Goal: Transaction & Acquisition: Purchase product/service

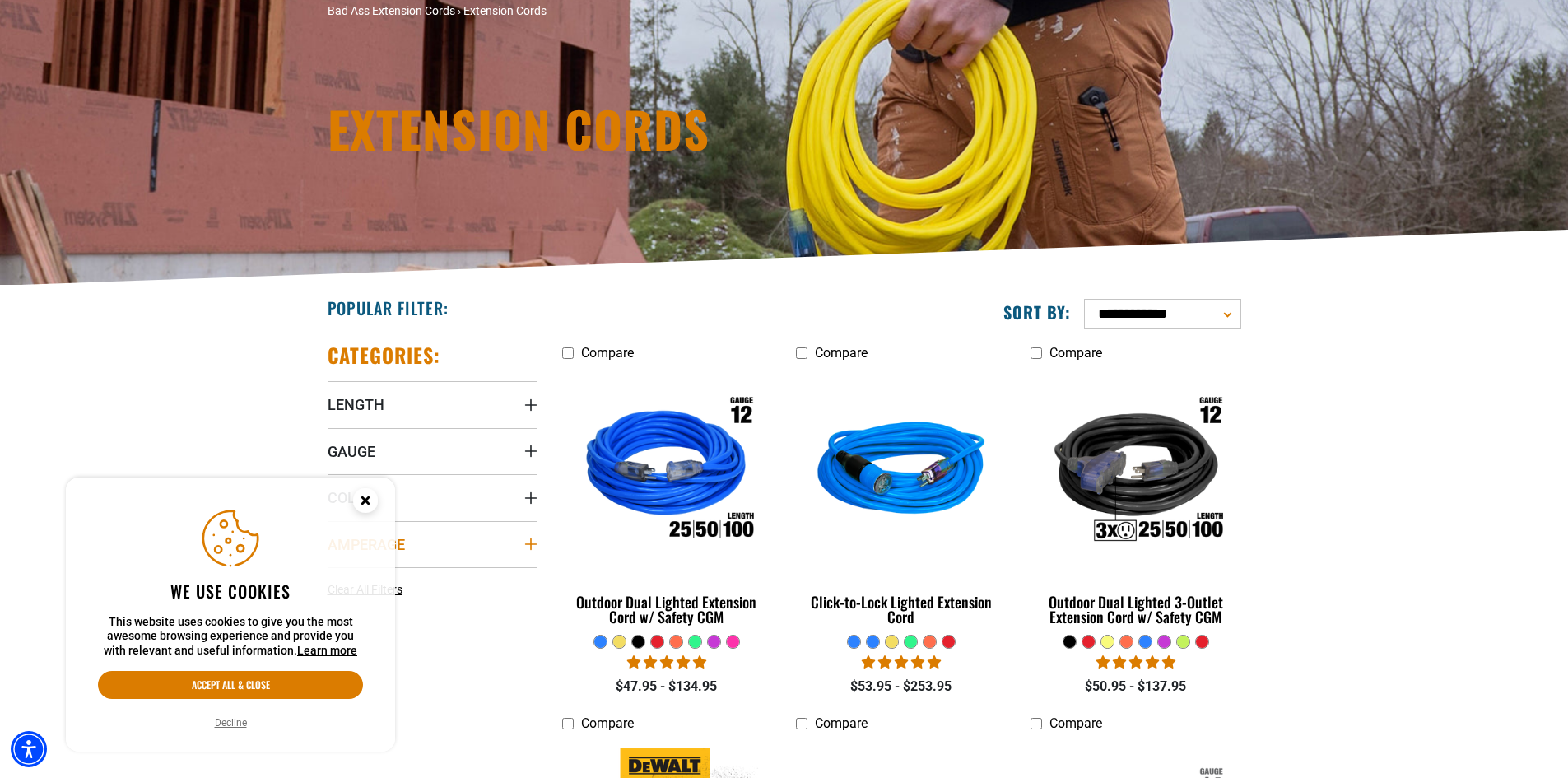
scroll to position [165, 0]
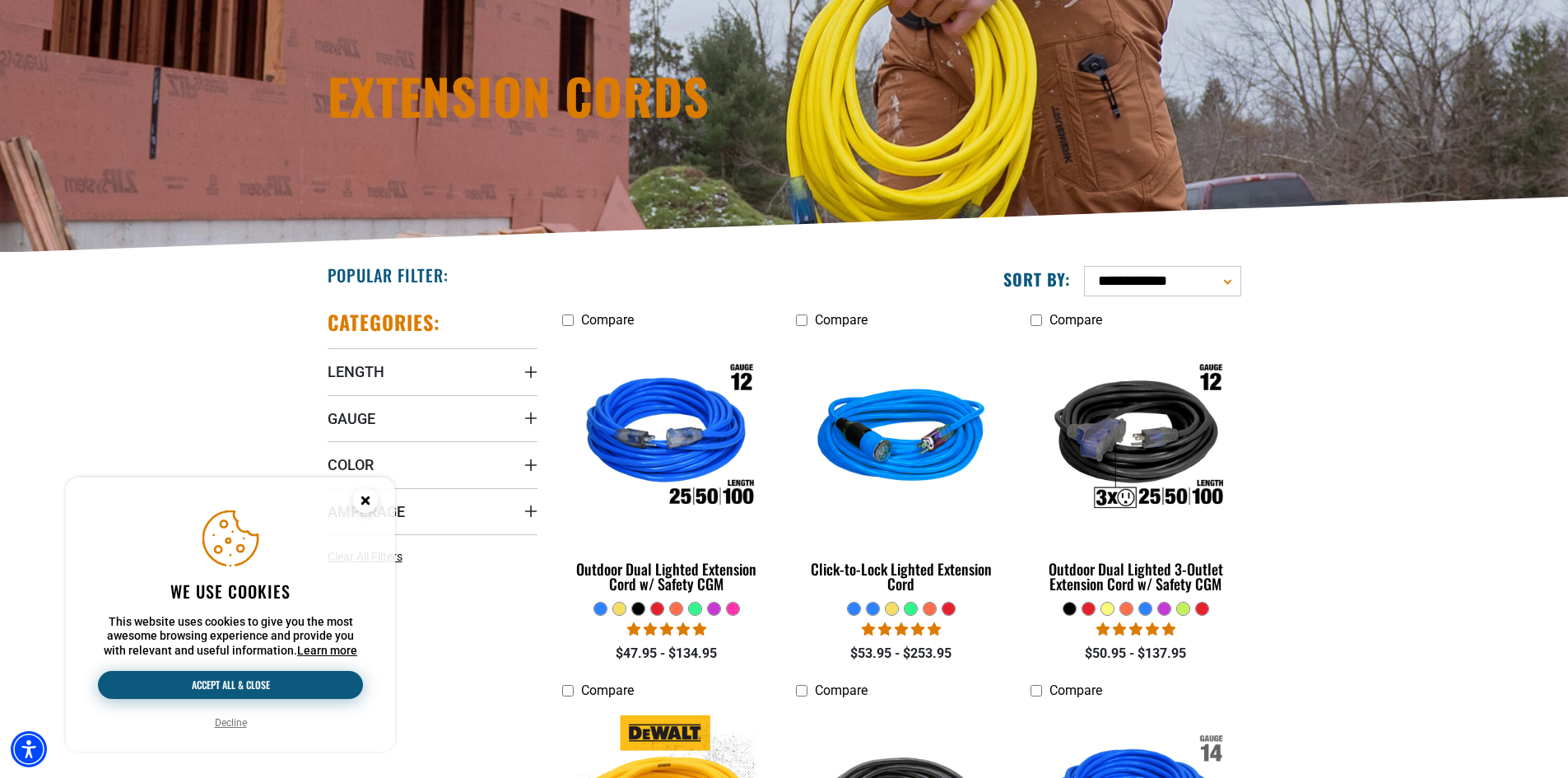
click at [278, 685] on button "Accept all & close" at bounding box center [231, 685] width 265 height 28
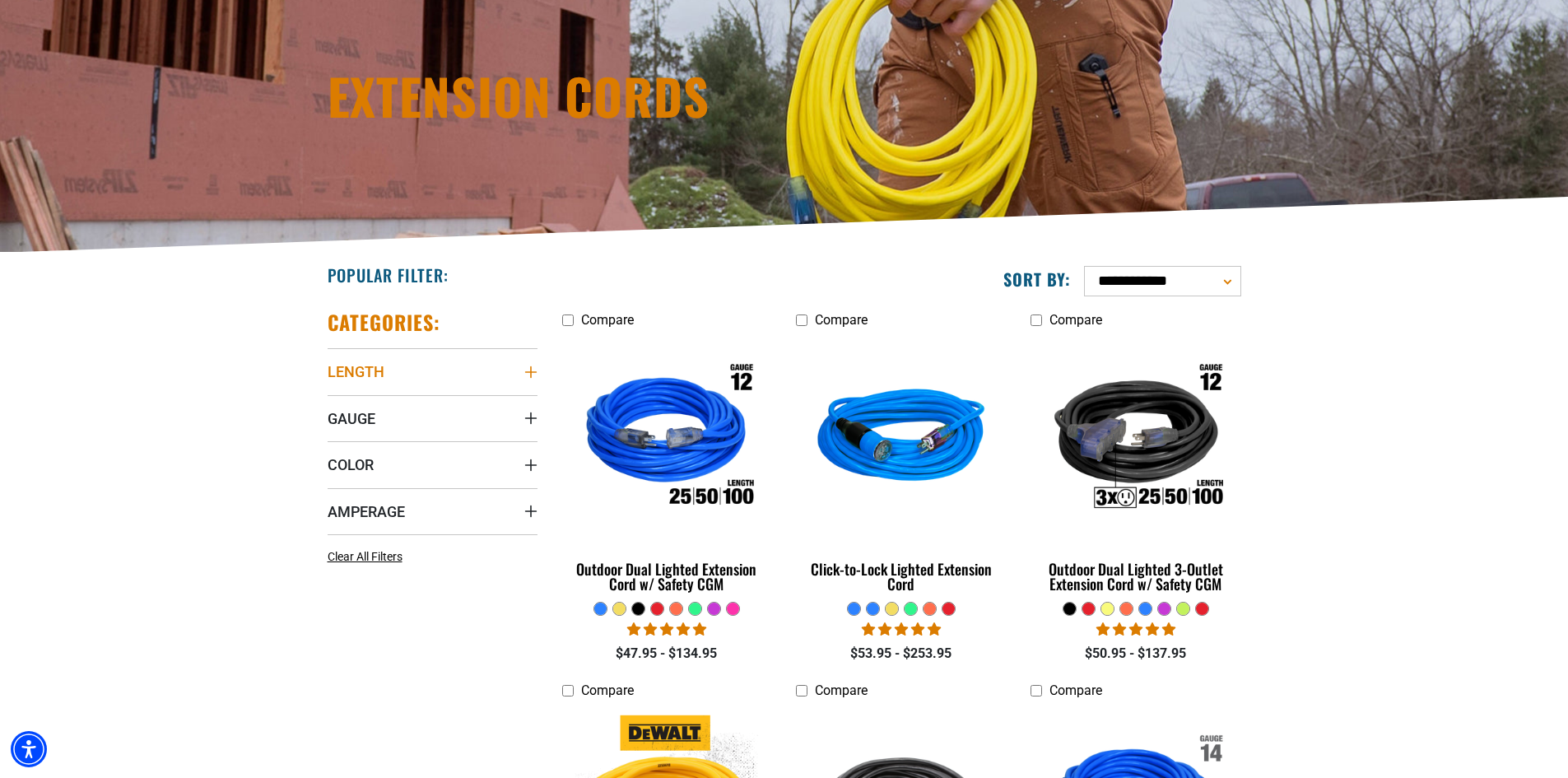
click at [532, 375] on icon "Length" at bounding box center [530, 371] width 13 height 13
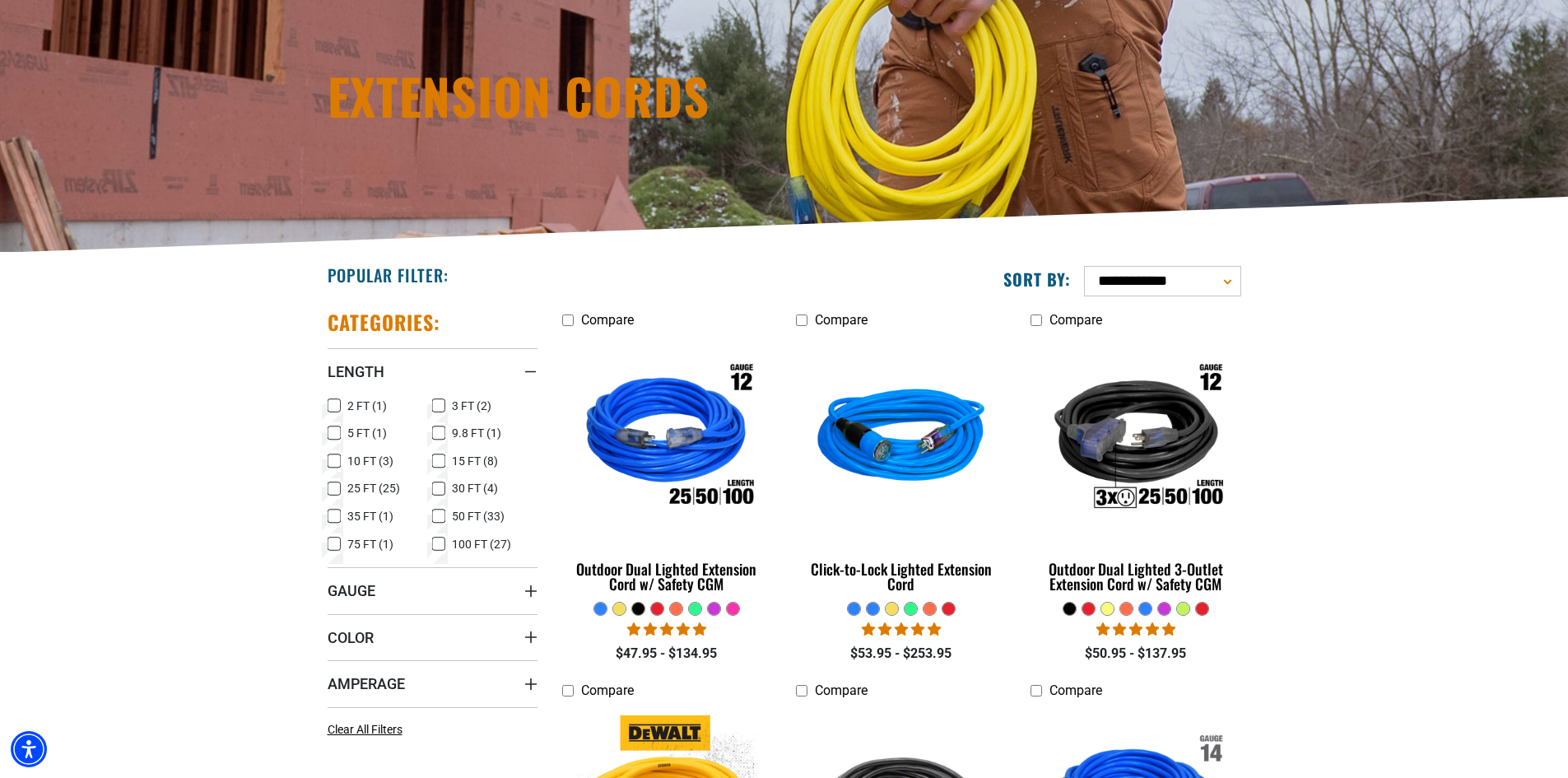
click at [337, 431] on icon at bounding box center [334, 433] width 13 height 22
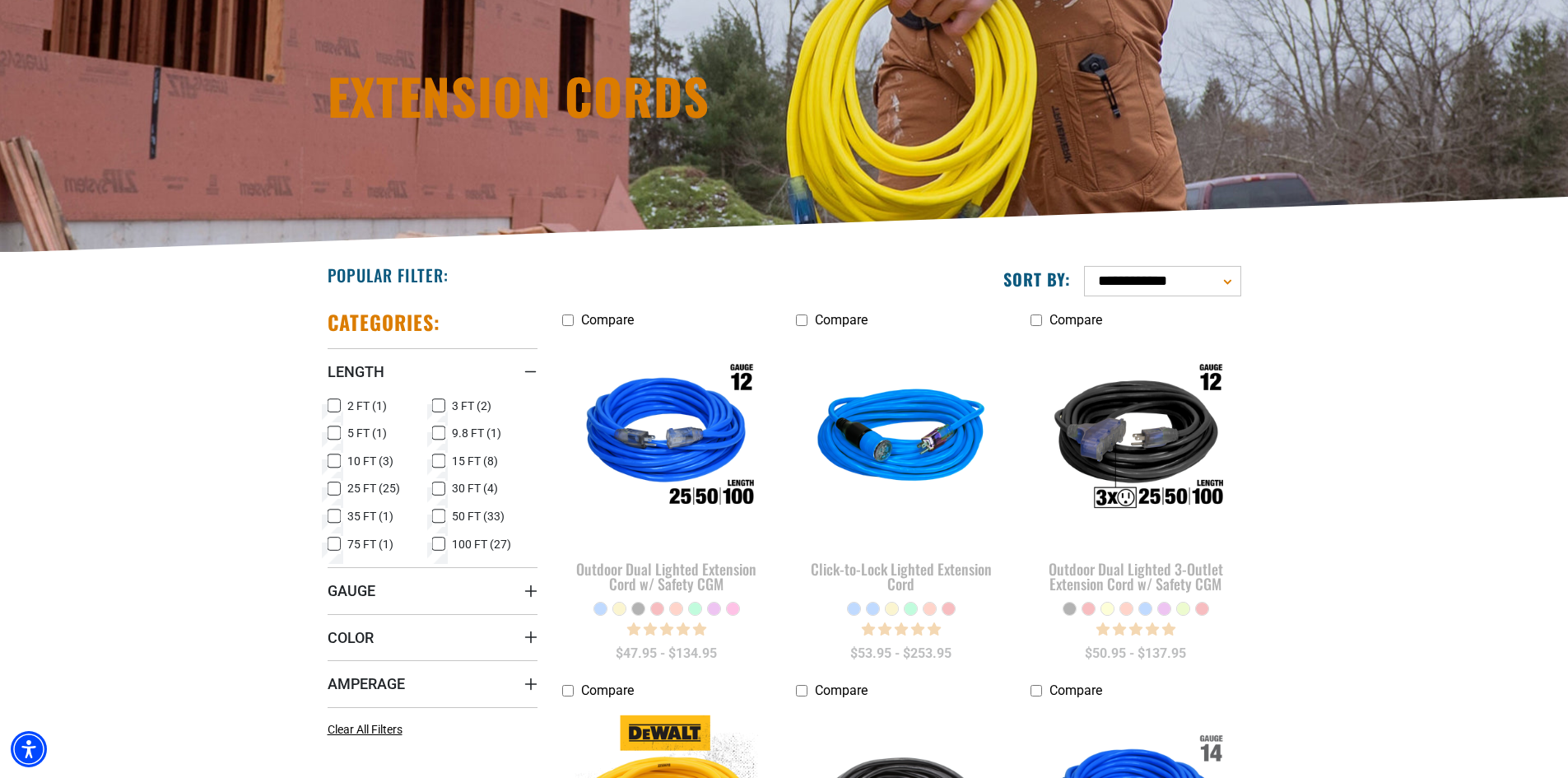
click at [333, 461] on icon at bounding box center [334, 462] width 13 height 22
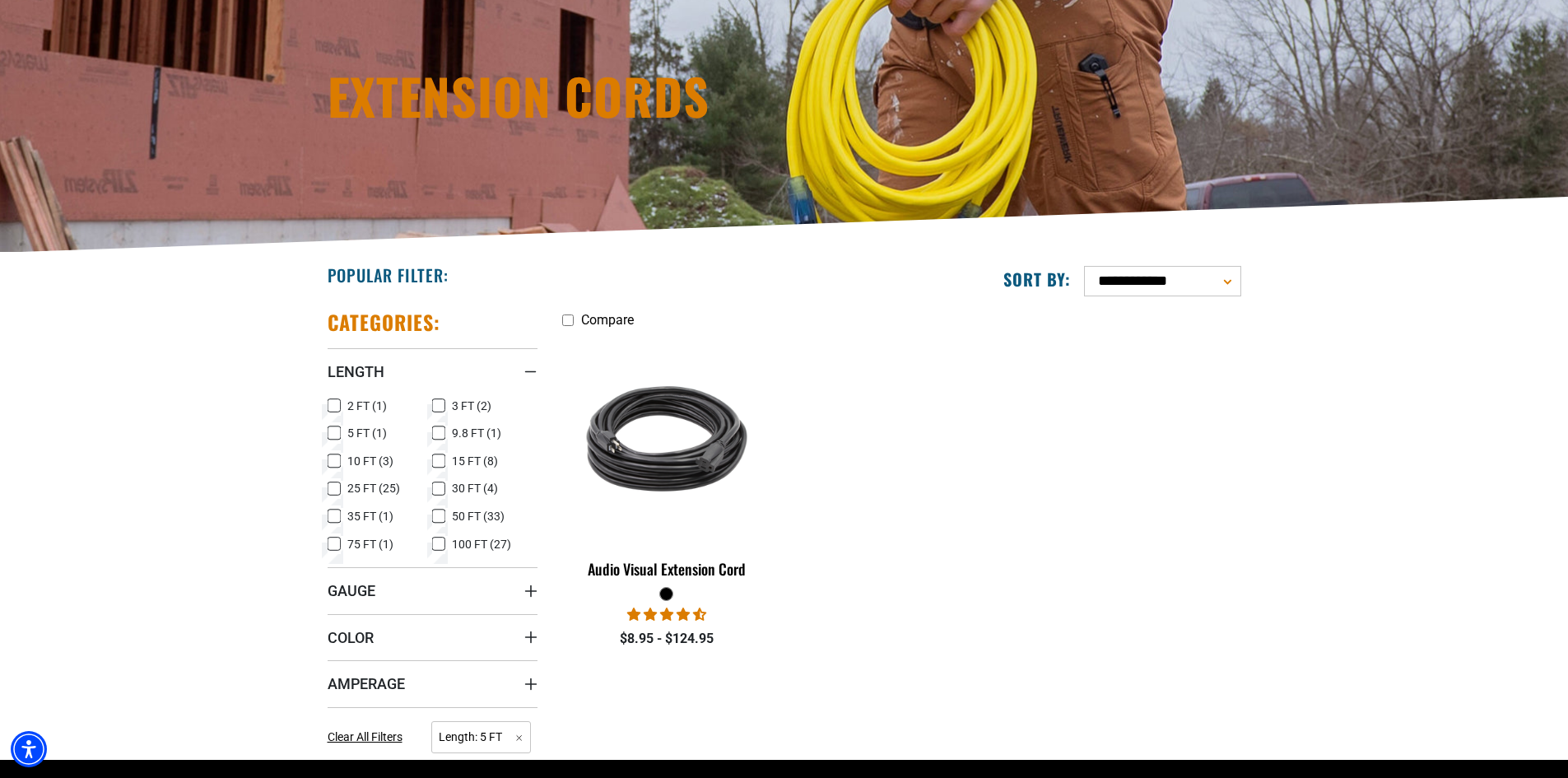
click at [328, 492] on rect at bounding box center [334, 487] width 13 height 13
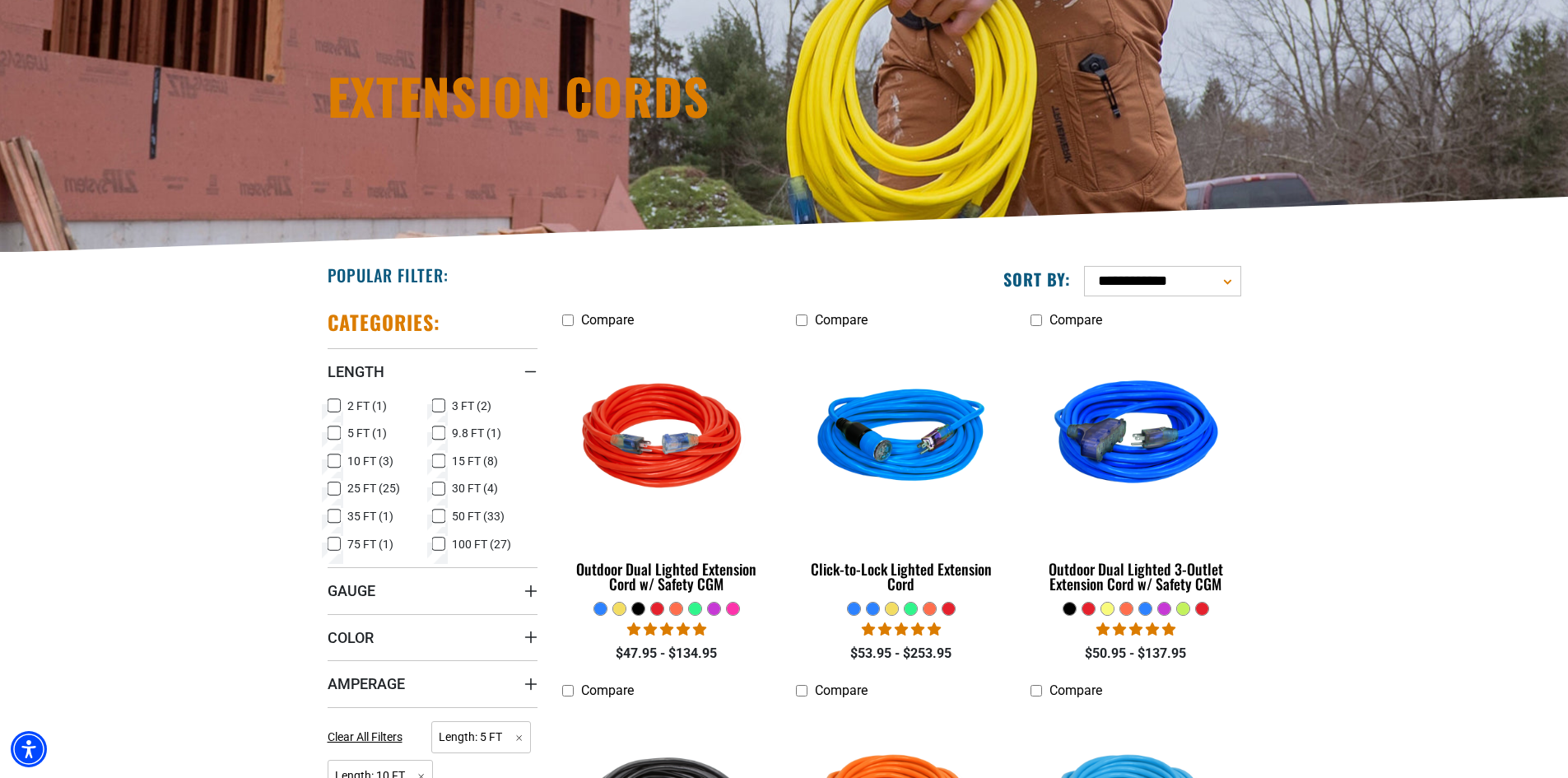
click at [334, 489] on icon at bounding box center [334, 489] width 10 height 9
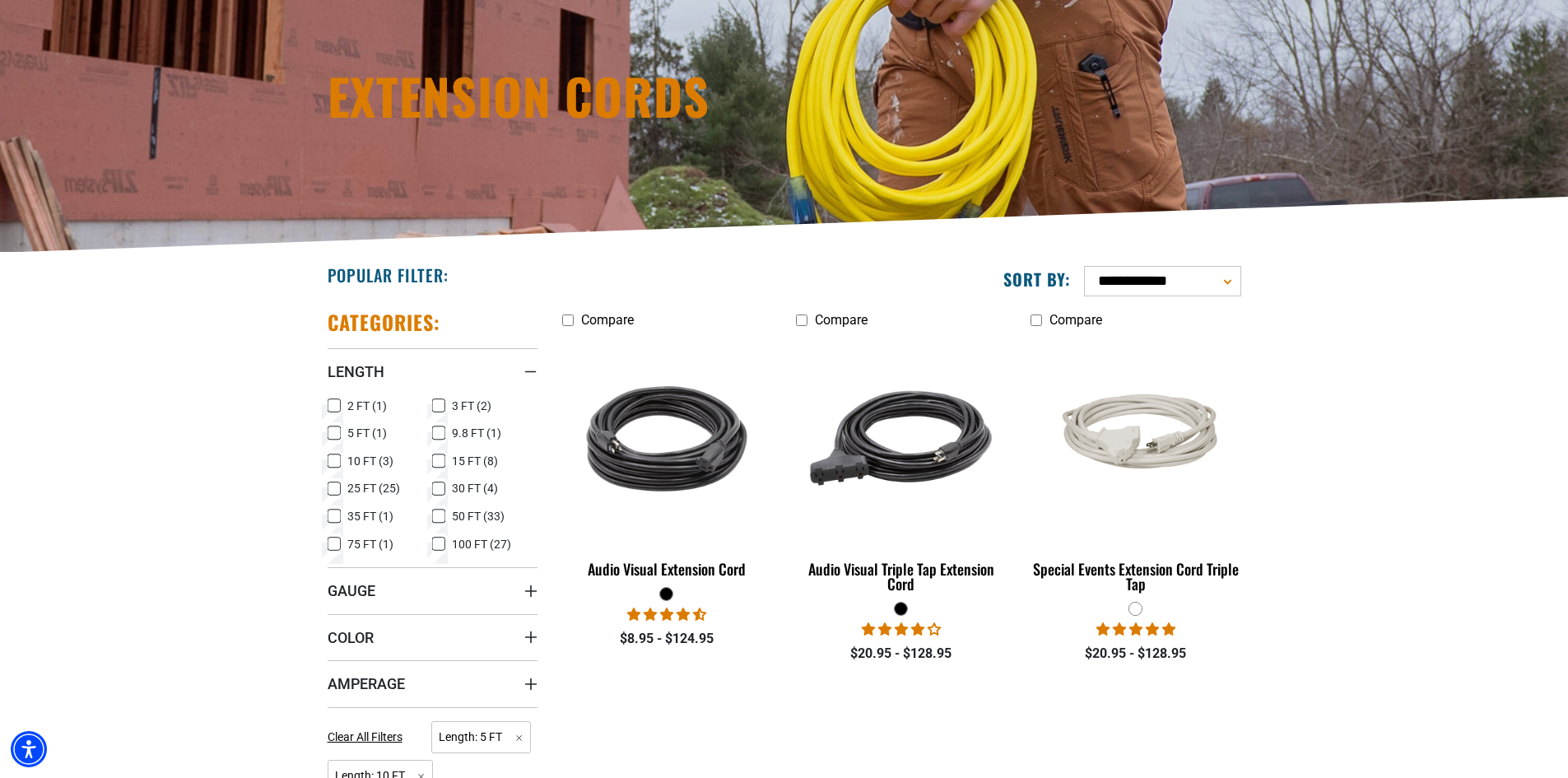
click at [330, 482] on icon at bounding box center [334, 489] width 13 height 22
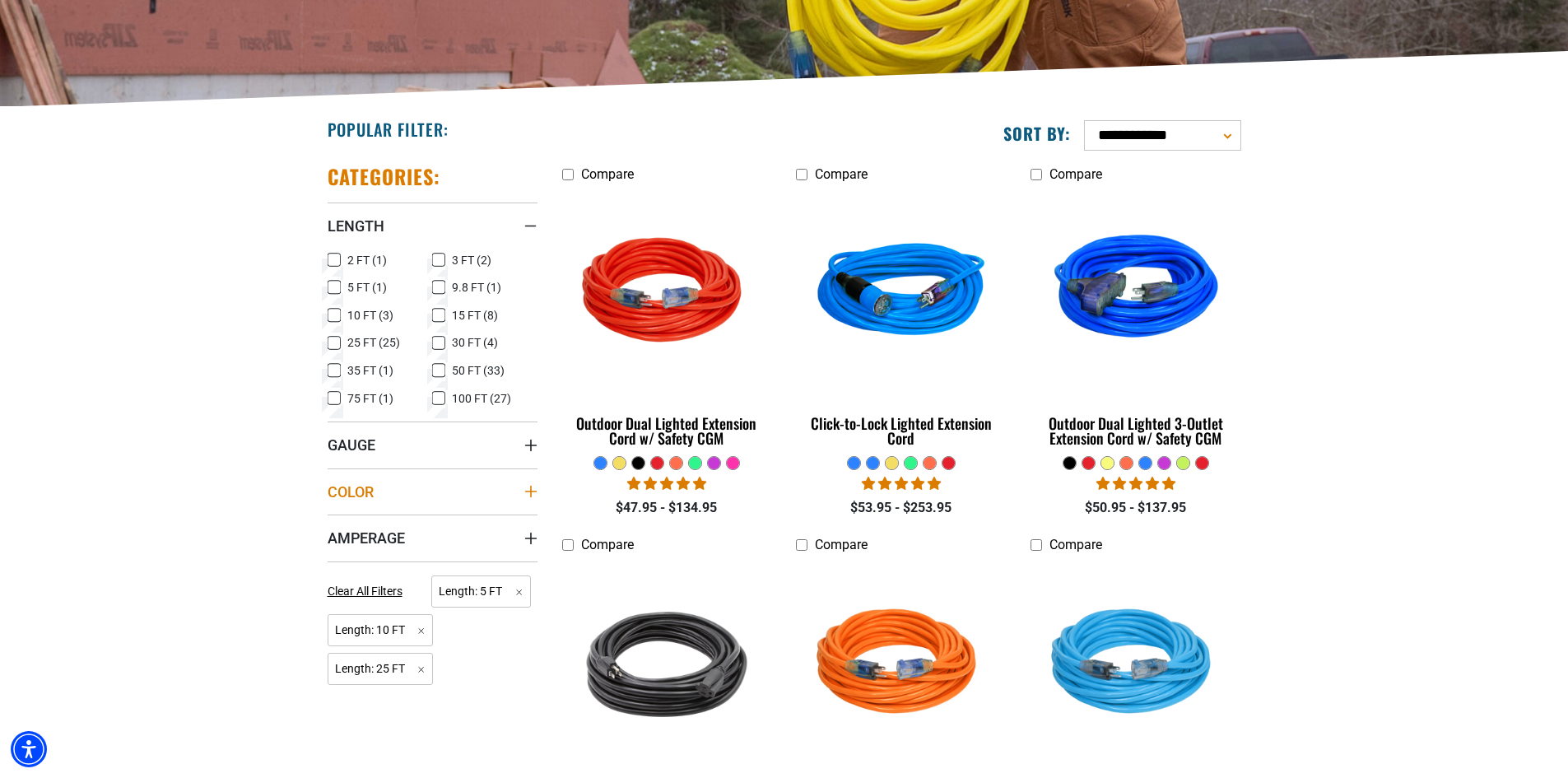
scroll to position [329, 0]
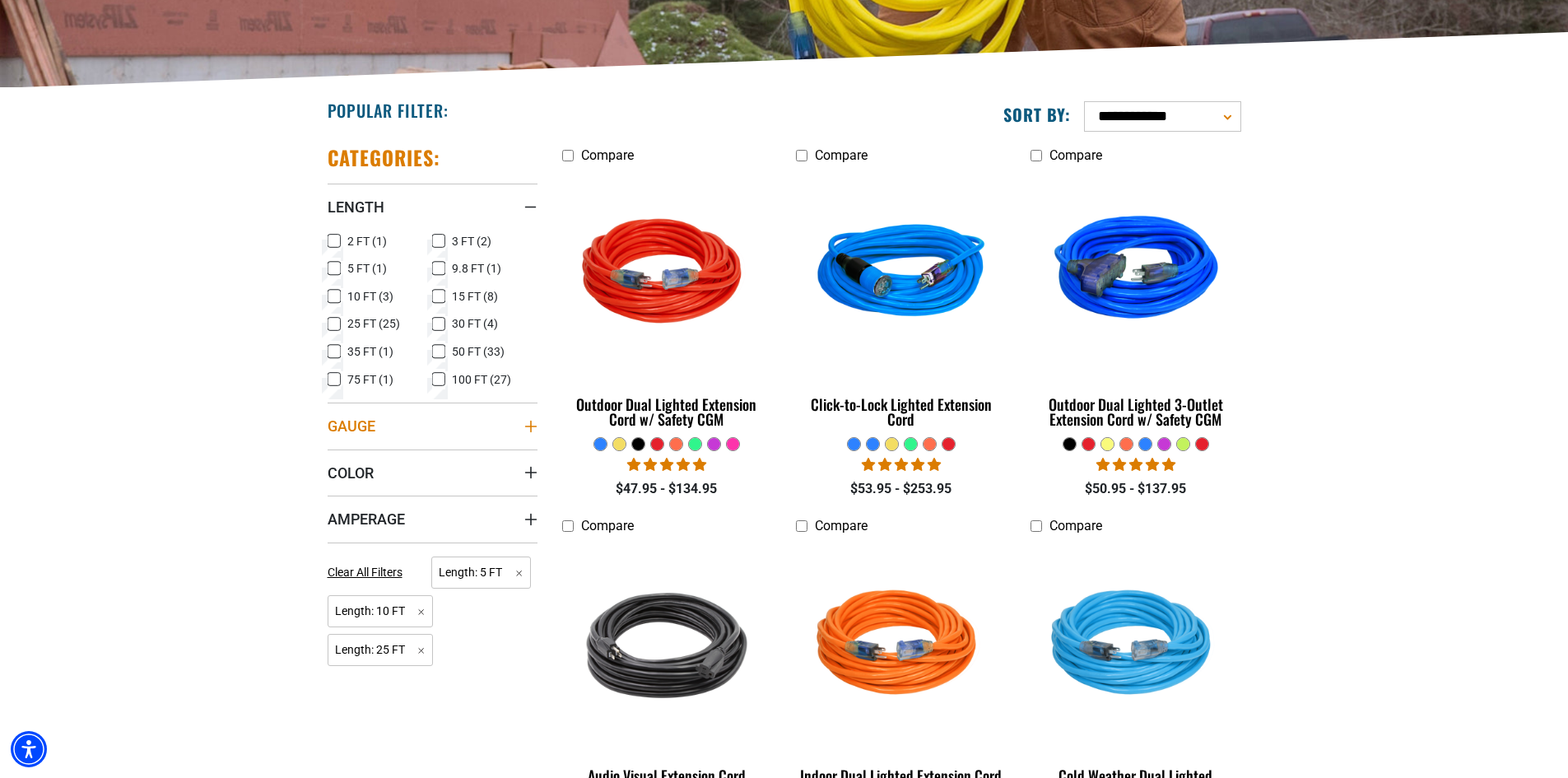
click at [497, 434] on summary "Gauge" at bounding box center [433, 425] width 210 height 46
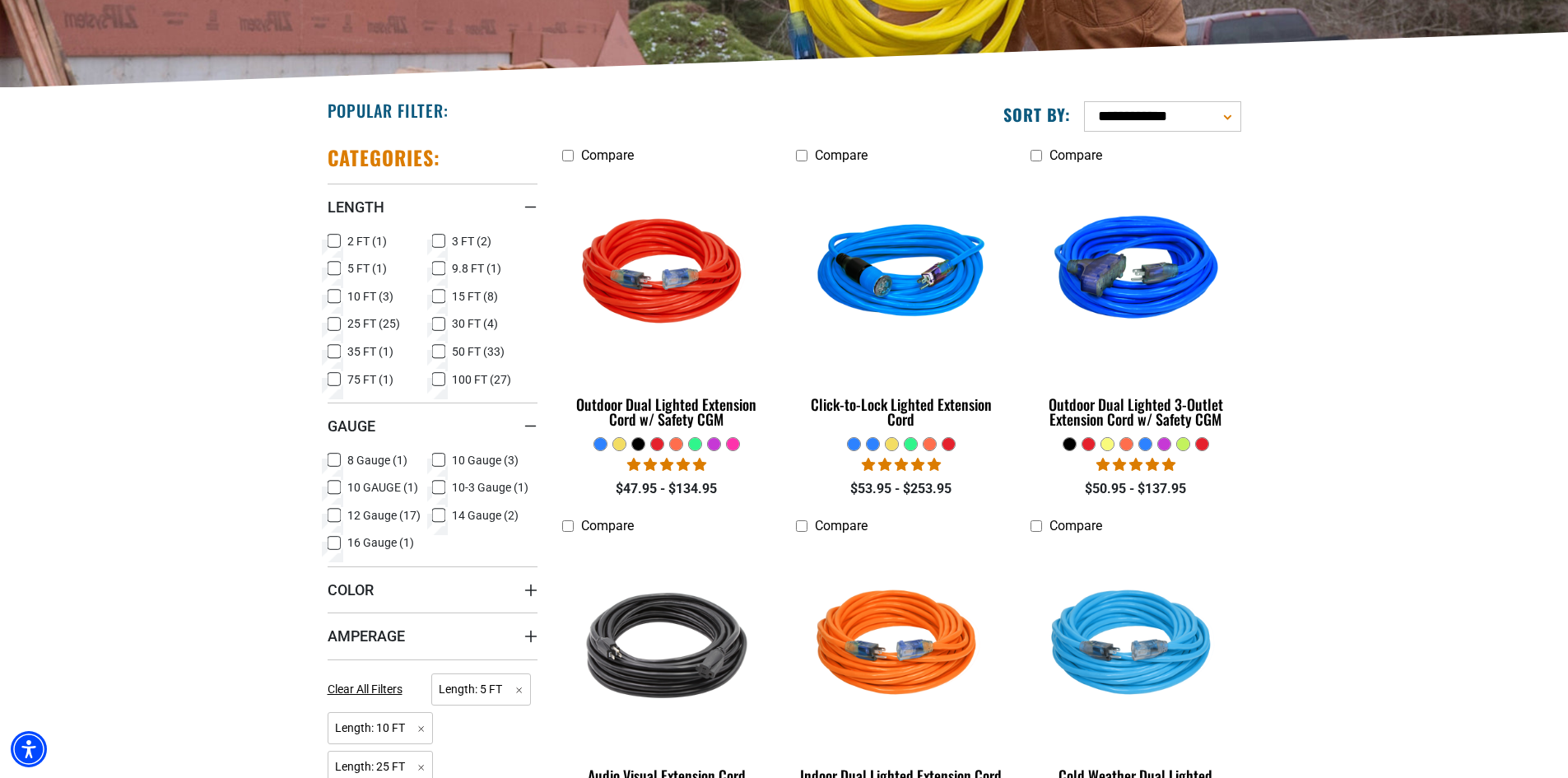
click at [332, 484] on icon at bounding box center [334, 487] width 13 height 22
click at [337, 518] on icon at bounding box center [334, 516] width 13 height 22
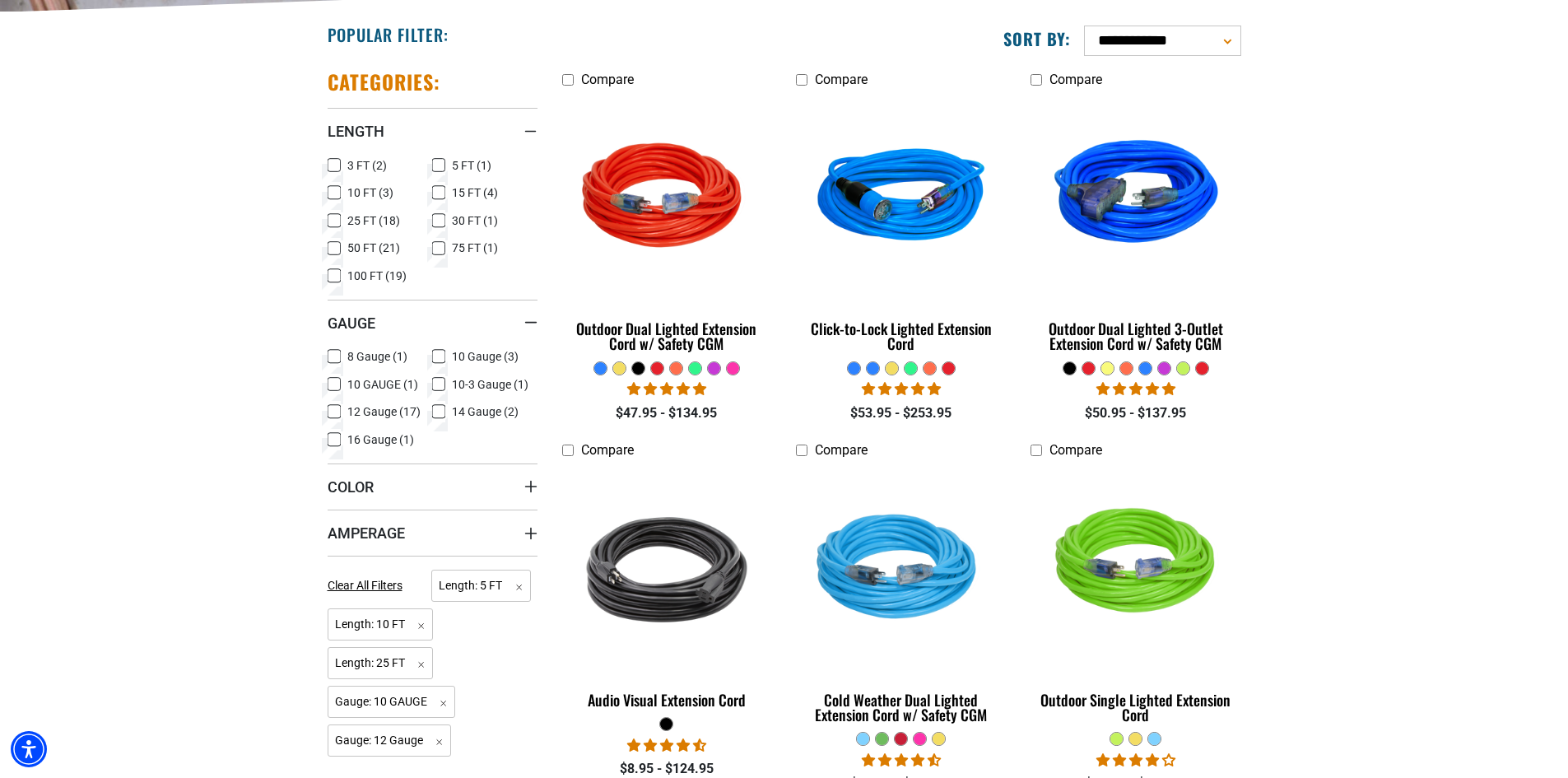
scroll to position [412, 0]
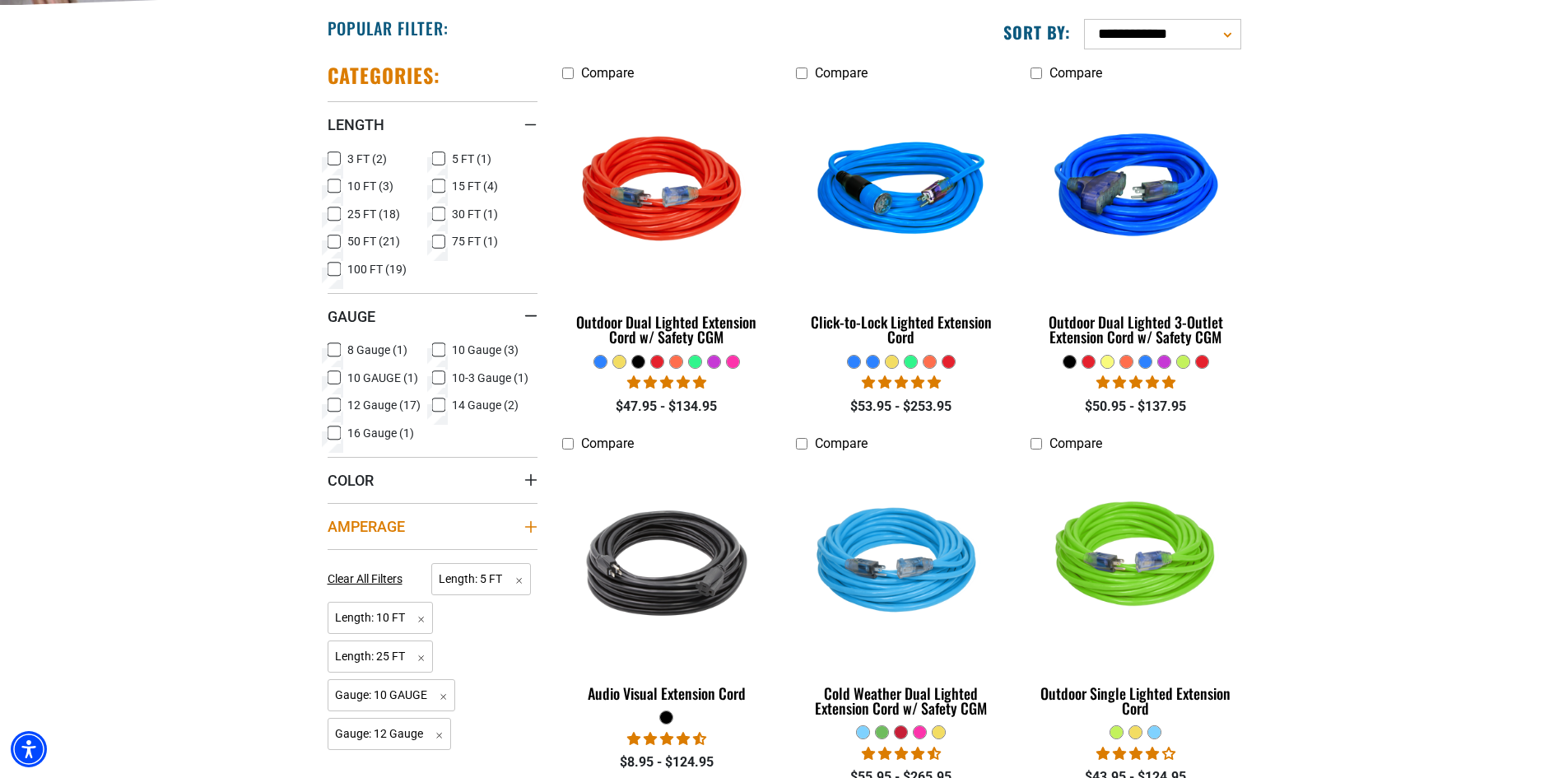
click at [437, 523] on summary "Amperage" at bounding box center [433, 526] width 210 height 46
click at [328, 563] on rect at bounding box center [334, 559] width 13 height 13
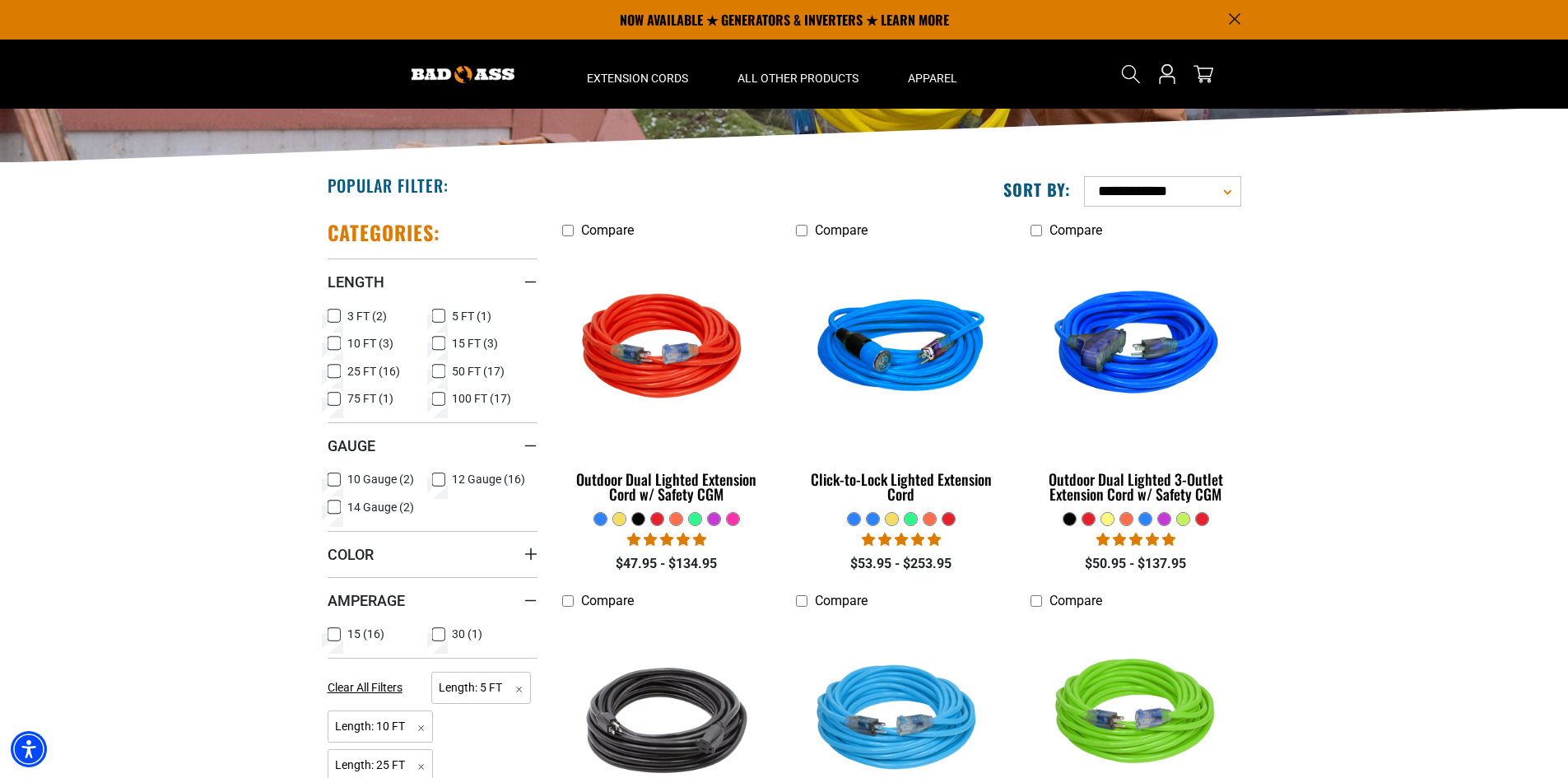
scroll to position [248, 0]
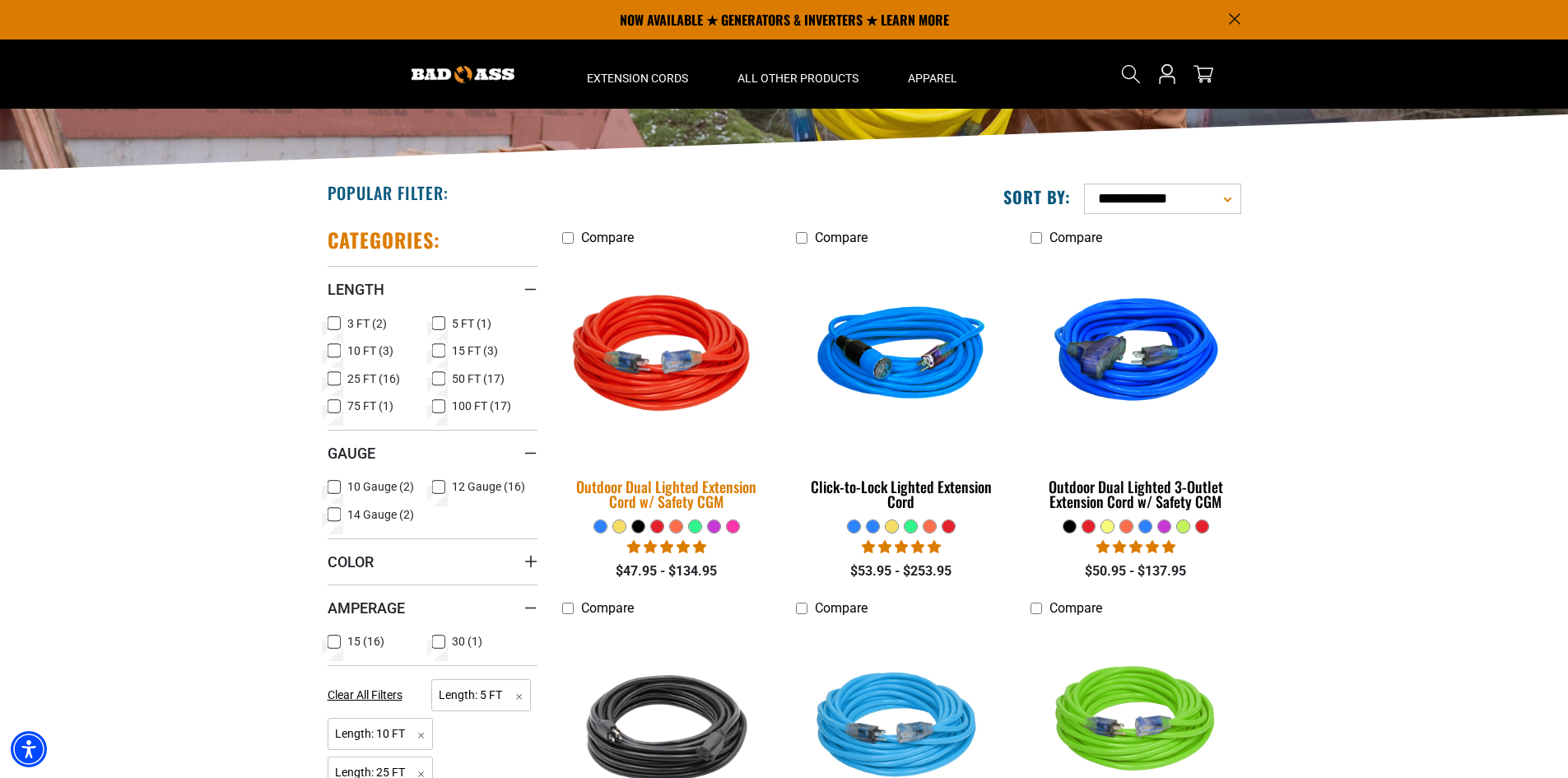
click at [670, 349] on img at bounding box center [667, 357] width 231 height 211
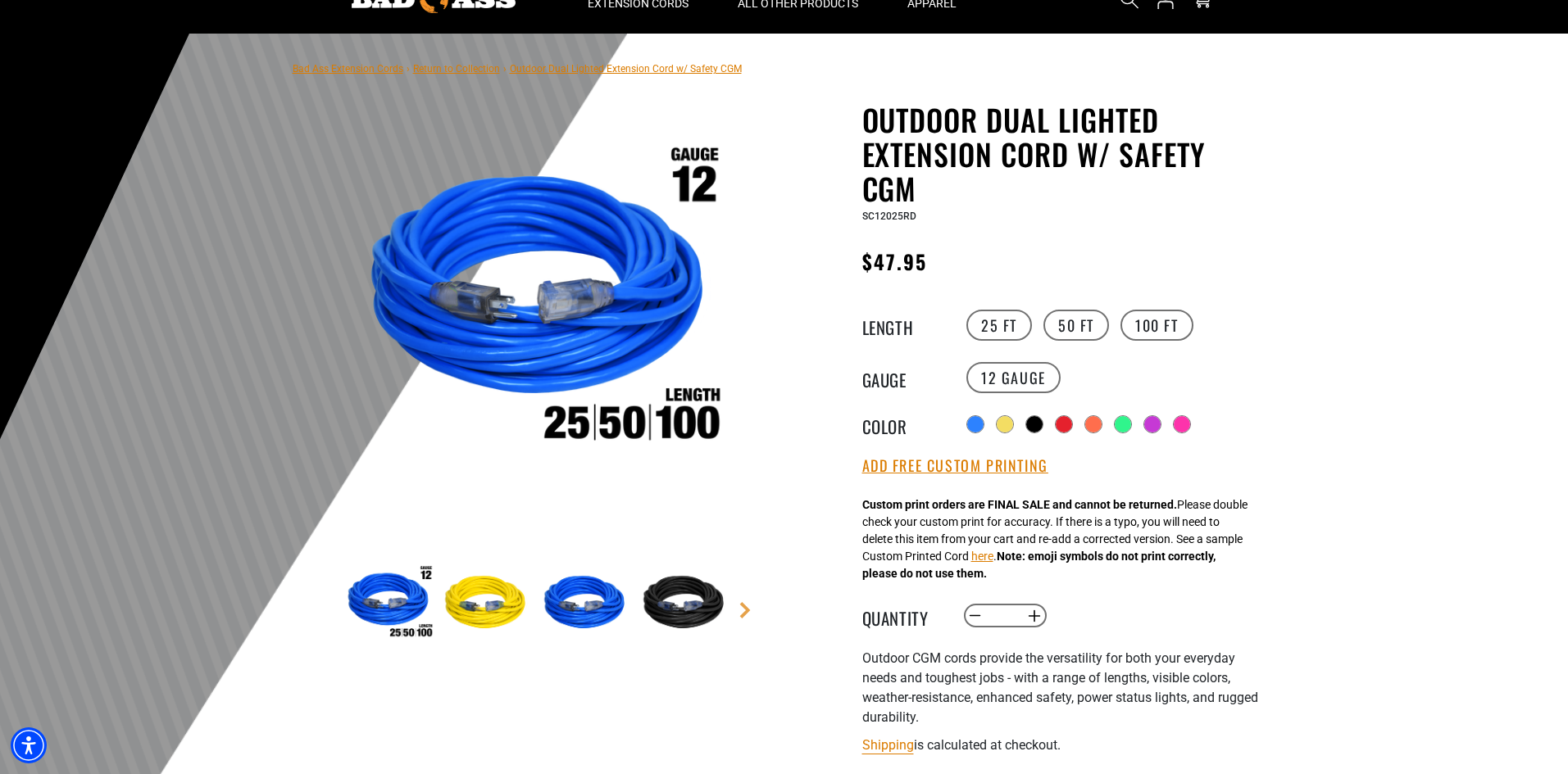
scroll to position [82, 0]
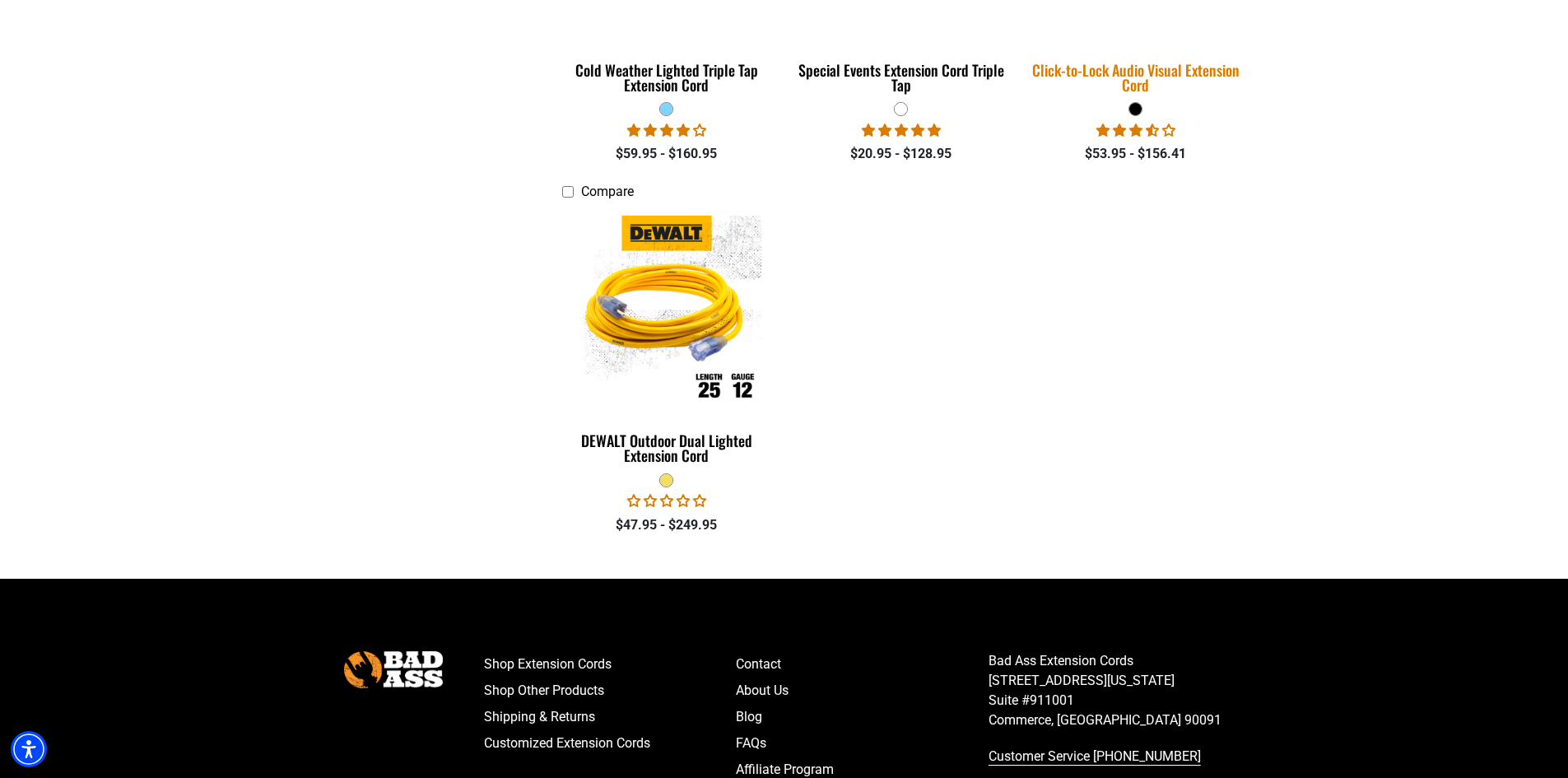
scroll to position [2141, 0]
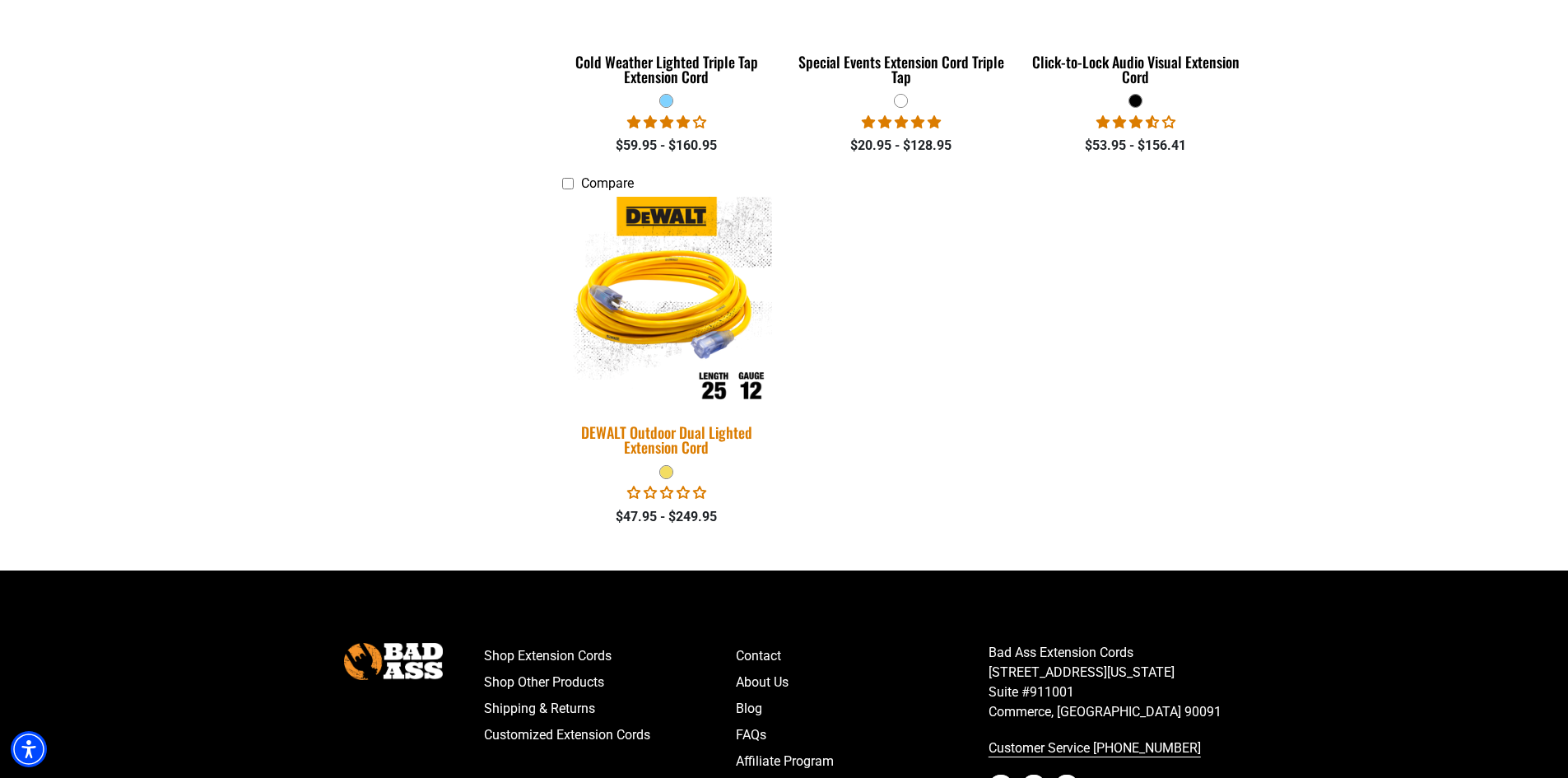
click at [697, 340] on img at bounding box center [667, 302] width 231 height 211
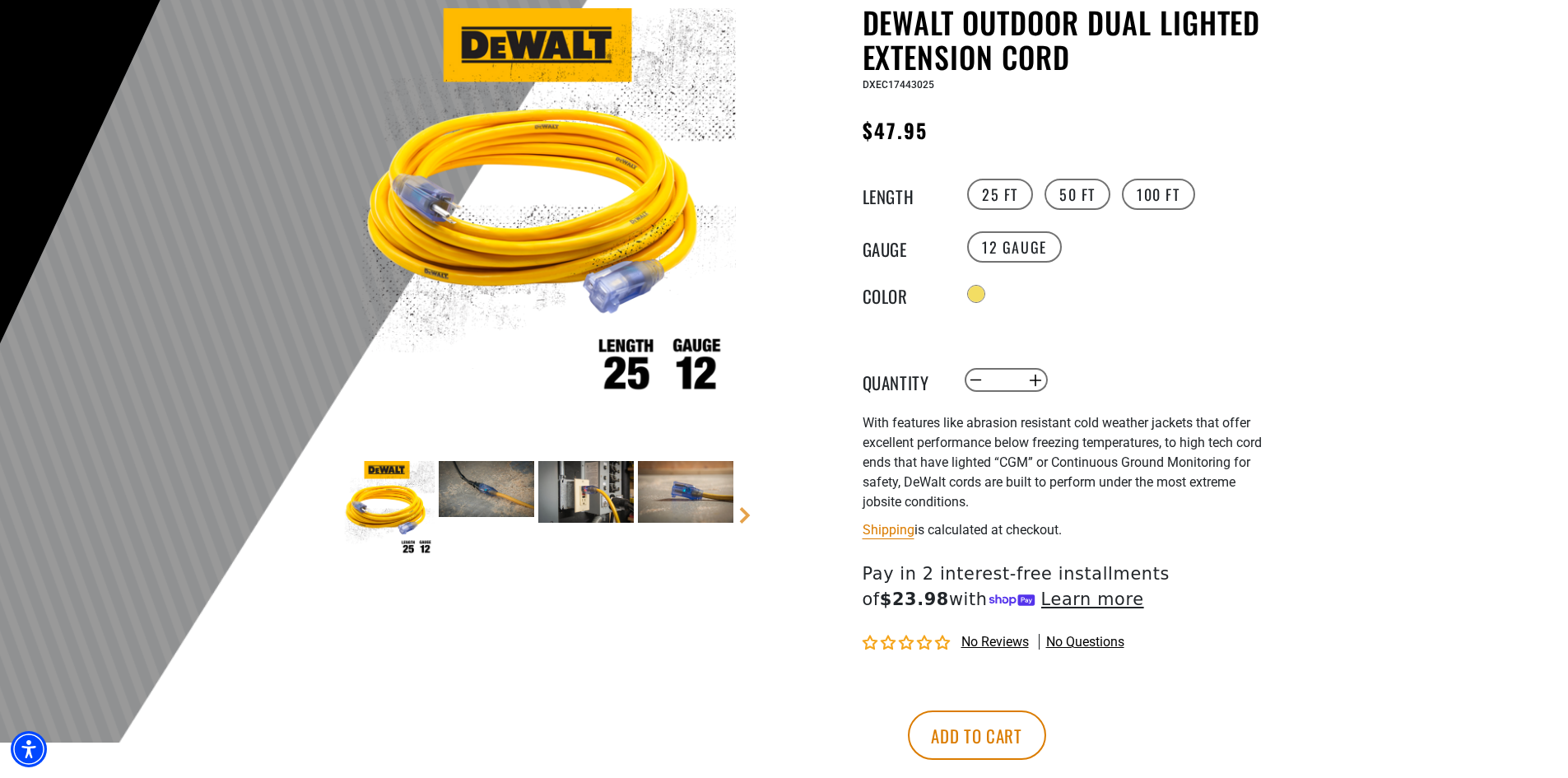
scroll to position [248, 0]
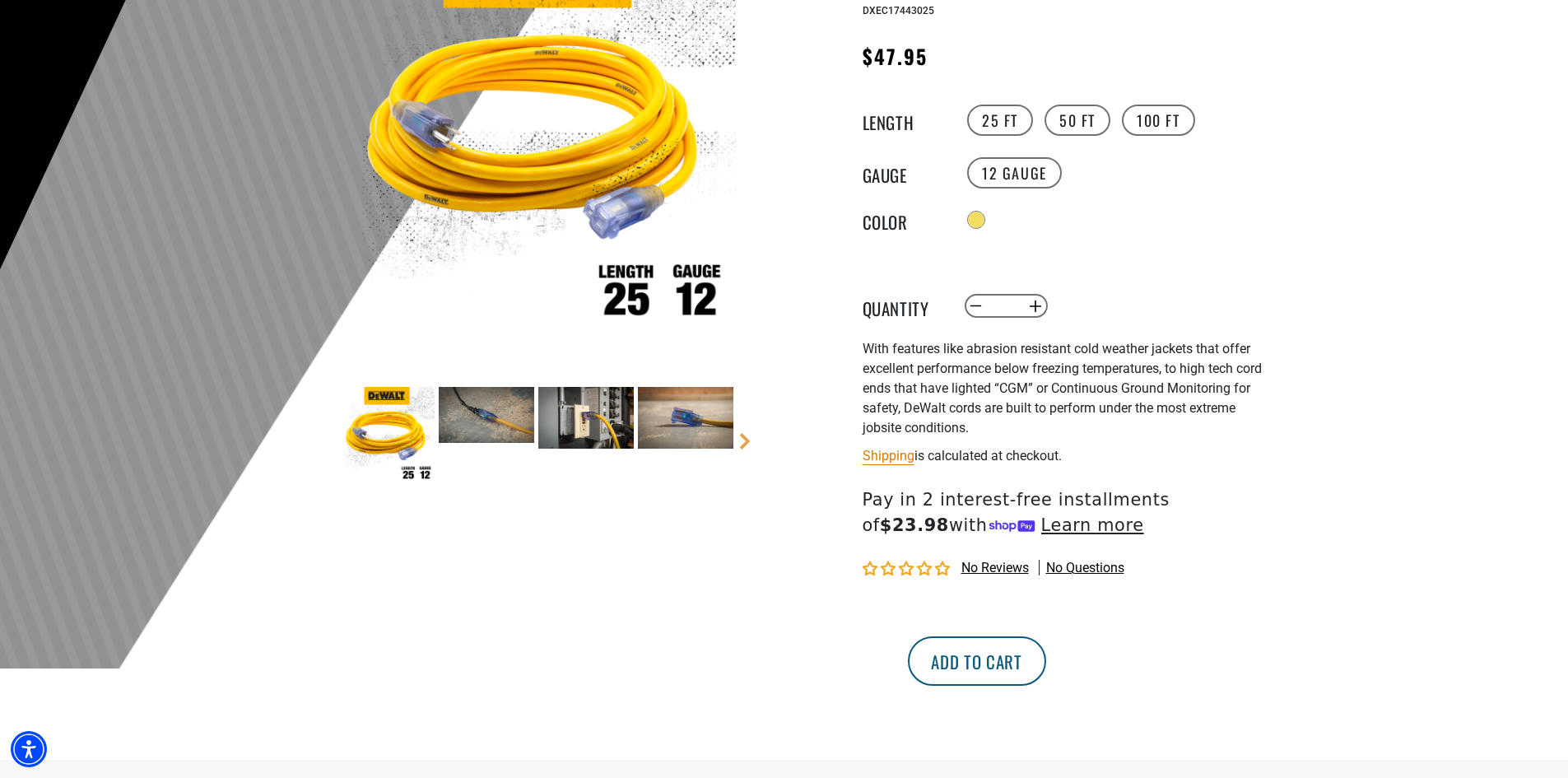
click at [1047, 676] on button "Add to cart" at bounding box center [977, 661] width 138 height 49
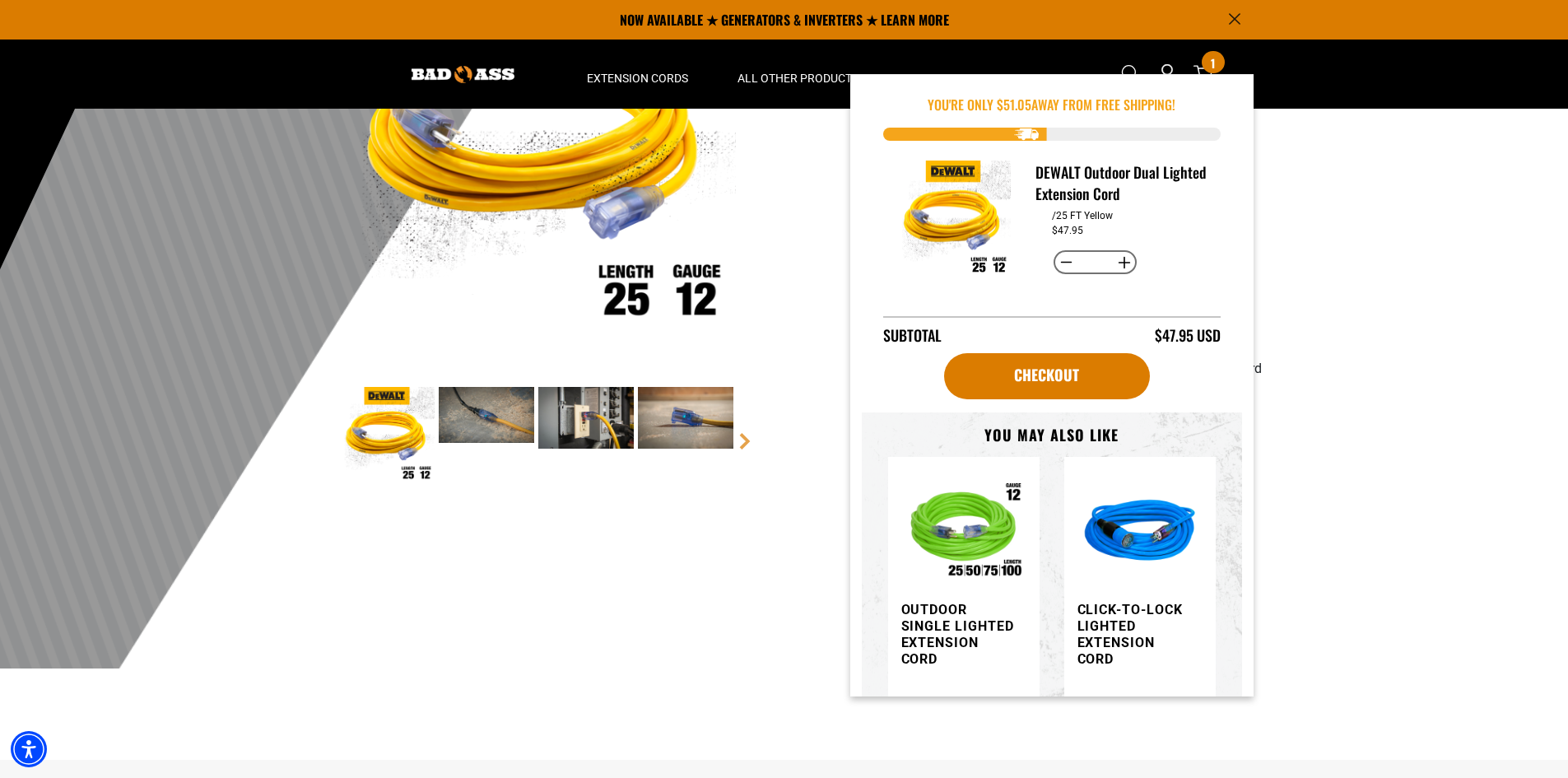
click at [698, 593] on main-product-gallery at bounding box center [538, 585] width 469 height 33
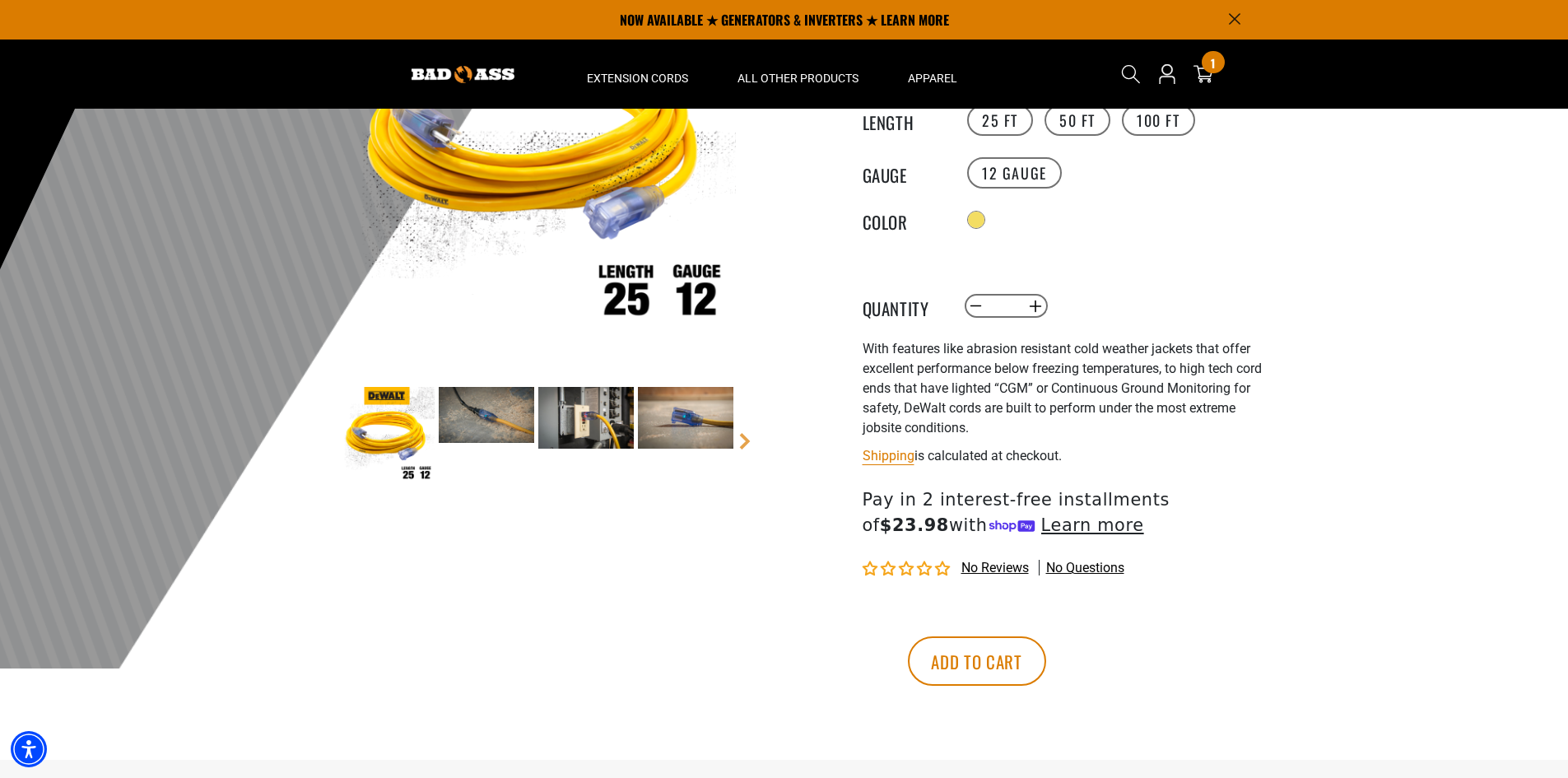
scroll to position [0, 0]
